Goal: Task Accomplishment & Management: Manage account settings

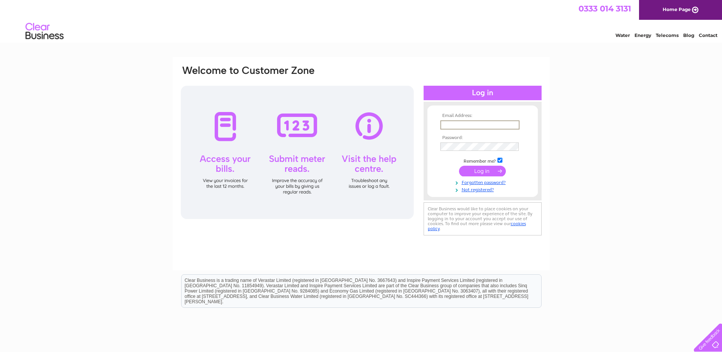
click at [474, 125] on input "text" at bounding box center [480, 124] width 79 height 9
type input "annmariea@triagecentral.co.uk"
click at [479, 171] on input "submit" at bounding box center [482, 170] width 47 height 11
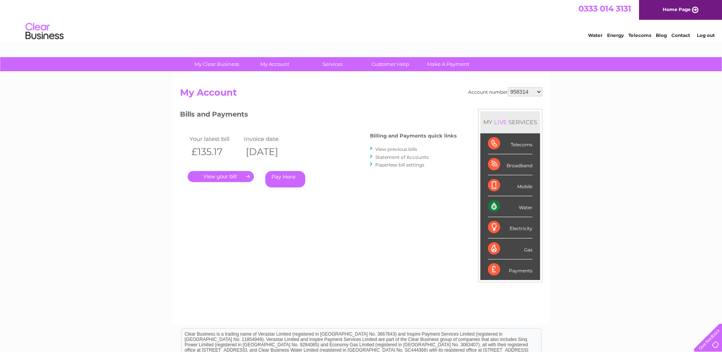
click at [540, 91] on select "958314 977066 1147375 30309490" at bounding box center [525, 91] width 35 height 9
click at [539, 91] on select "958314 977066 1147375 30309490" at bounding box center [525, 91] width 35 height 9
click at [128, 157] on div "My Clear Business Login Details My Details My Preferences Link Account My Accou…" at bounding box center [361, 255] width 722 height 397
click at [225, 181] on link "." at bounding box center [221, 176] width 66 height 11
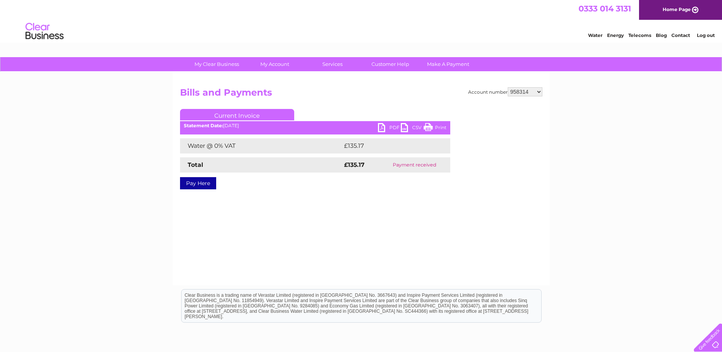
click at [385, 126] on link "PDF" at bounding box center [389, 128] width 23 height 11
click at [714, 35] on link "Log out" at bounding box center [706, 35] width 18 height 6
